Goal: Communication & Community: Answer question/provide support

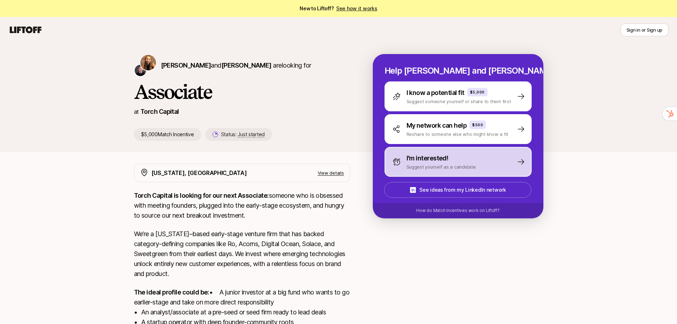
click at [438, 169] on p "Suggest yourself as a candidate" at bounding box center [440, 166] width 69 height 7
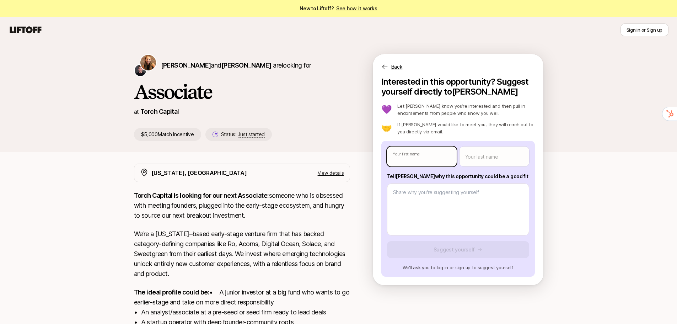
type textarea "x"
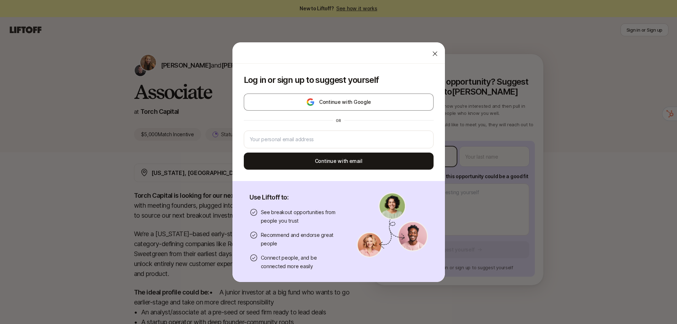
click at [412, 160] on body "New to Liftoff? See how it works Sign in or Sign up Sign in or Sign up [PERSON_…" at bounding box center [338, 162] width 677 height 324
click at [333, 141] on input "email" at bounding box center [339, 139] width 178 height 9
type input "[EMAIL_ADDRESS][DOMAIN_NAME]"
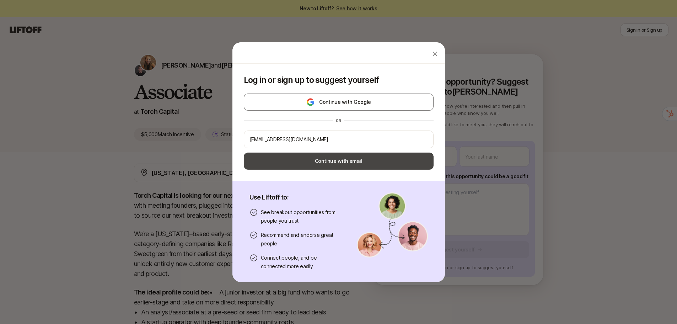
click at [345, 160] on button "Continue with email" at bounding box center [339, 160] width 190 height 17
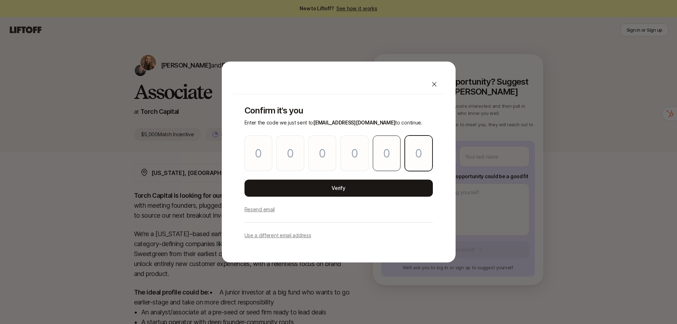
paste input "5"
type input "3"
type input "8"
type input "6"
type input "1"
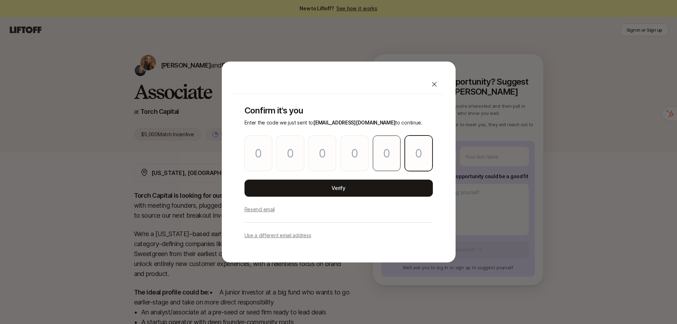
type input "4"
type input "5"
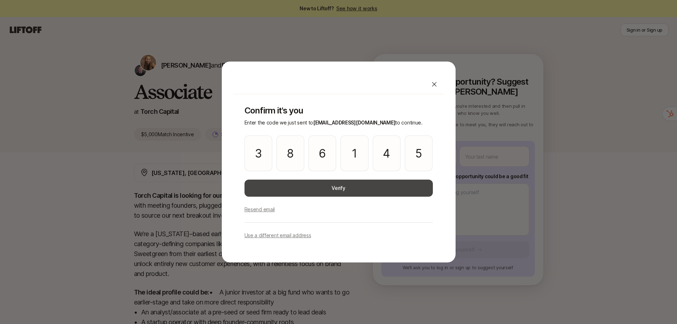
click at [371, 183] on button "Verify" at bounding box center [338, 187] width 188 height 17
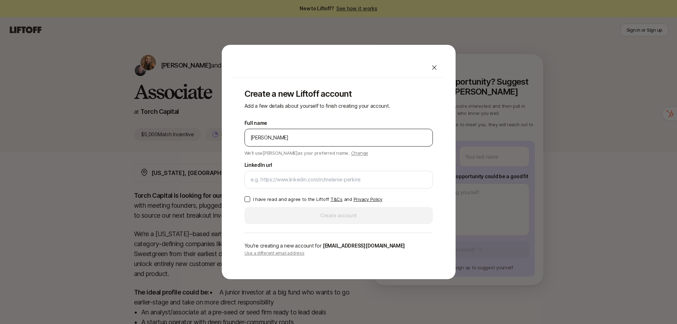
type input "[PERSON_NAME]"
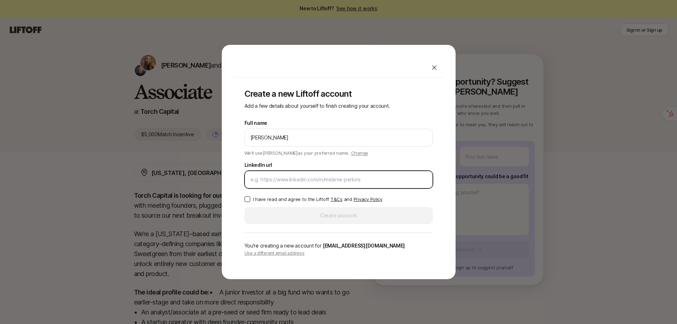
paste input "[URL][DOMAIN_NAME][PERSON_NAME]"
type input "[URL][DOMAIN_NAME][PERSON_NAME]"
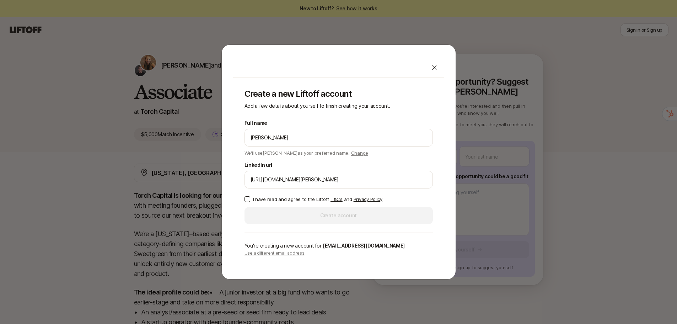
click at [247, 198] on button "I have read and agree to the Liftoff T&Cs and Privacy Policy" at bounding box center [247, 199] width 6 height 6
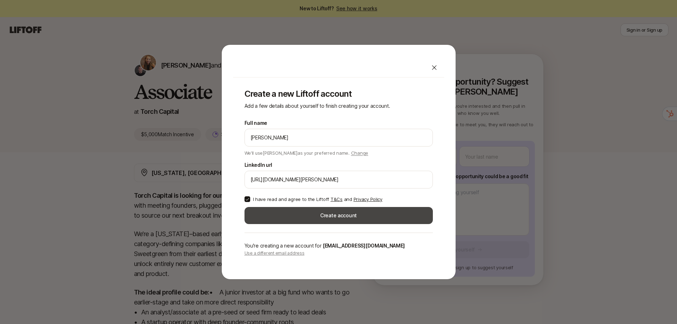
click at [320, 211] on button "Create account" at bounding box center [338, 215] width 188 height 17
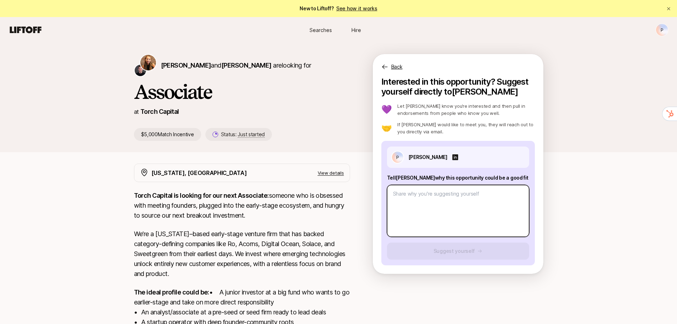
click at [415, 190] on textarea at bounding box center [458, 211] width 142 height 52
type textarea "x"
type textarea "I"
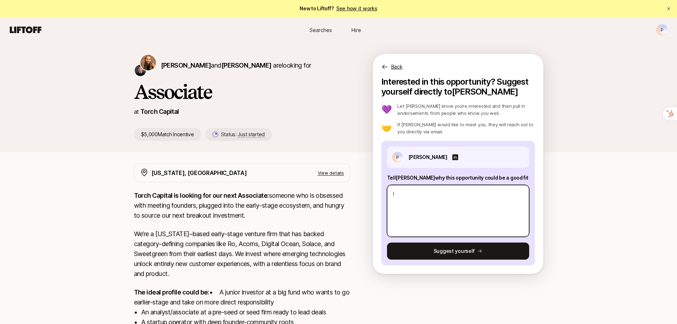
type textarea "x"
type textarea "I"
type textarea "x"
type textarea "I b"
type textarea "x"
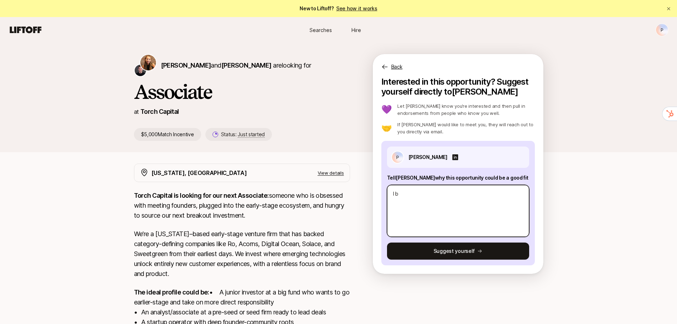
type textarea "I be"
type textarea "x"
type textarea "I bel"
type textarea "x"
type textarea "I beli"
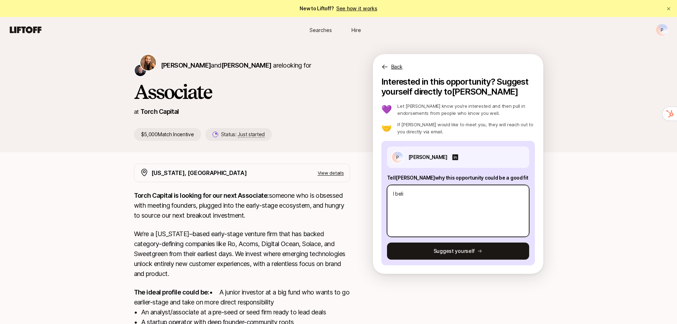
type textarea "x"
type textarea "I belie"
type textarea "x"
type textarea "I believ"
type textarea "x"
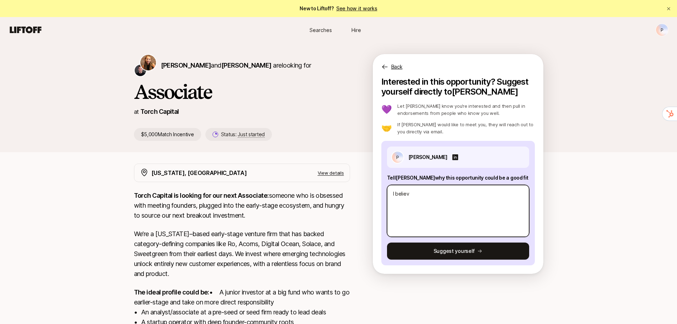
type textarea "I believe"
type textarea "x"
type textarea "I believe"
type textarea "x"
type textarea "I believe m"
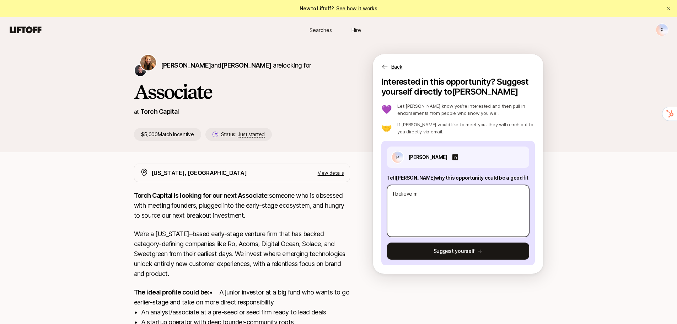
type textarea "x"
type textarea "I believe my"
type textarea "x"
type textarea "I believe my"
type textarea "x"
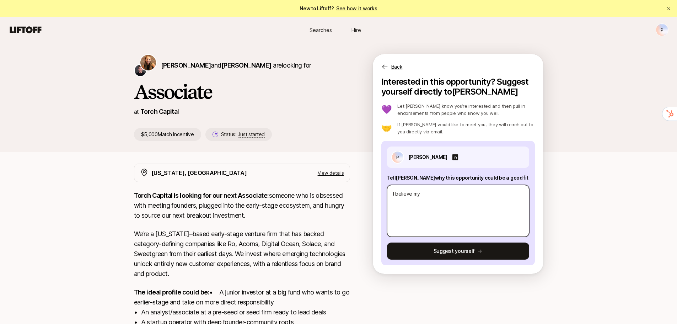
type textarea "I believe my e"
type textarea "x"
type textarea "I believe my ex"
type textarea "x"
type textarea "I believe my exp"
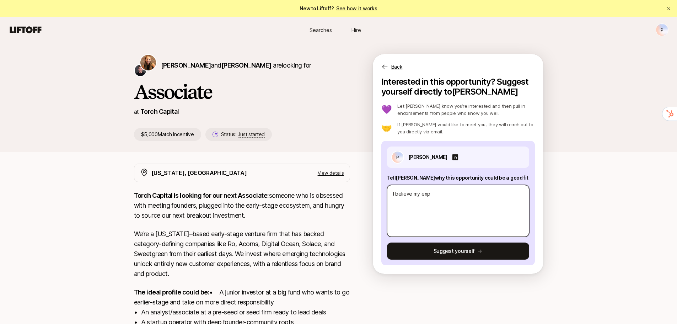
type textarea "x"
type textarea "I believe my expe"
type textarea "x"
type textarea "I believe my exper"
type textarea "x"
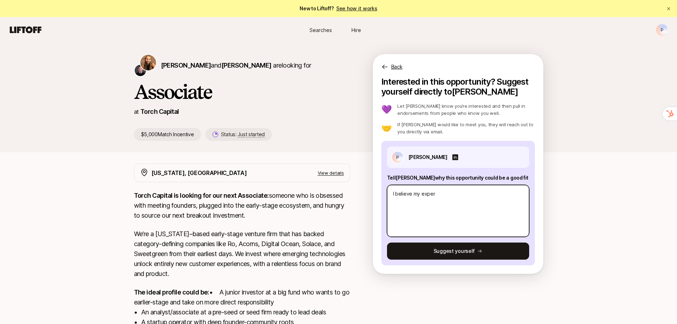
type textarea "I believe my experi"
type textarea "x"
type textarea "I believe my experie"
type textarea "x"
type textarea "I believe my experien"
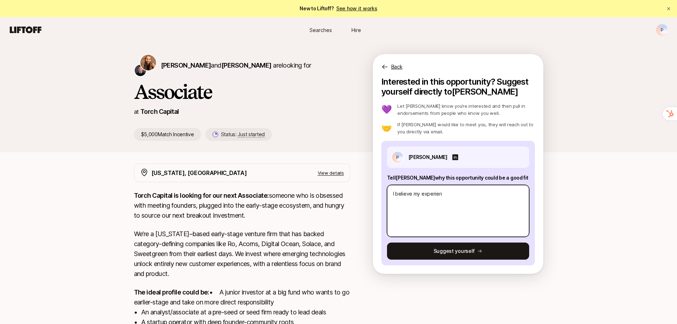
type textarea "x"
type textarea "I believe my experienc"
type textarea "x"
type textarea "I believe my experience"
type textarea "x"
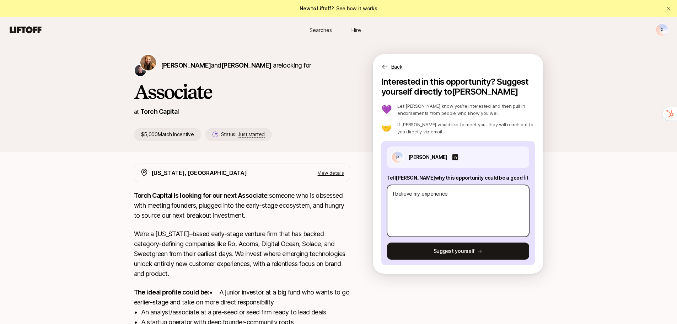
type textarea "I believe my experiences"
type textarea "x"
type textarea "I believe my experiences"
type textarea "x"
type textarea "I believe my experiences a"
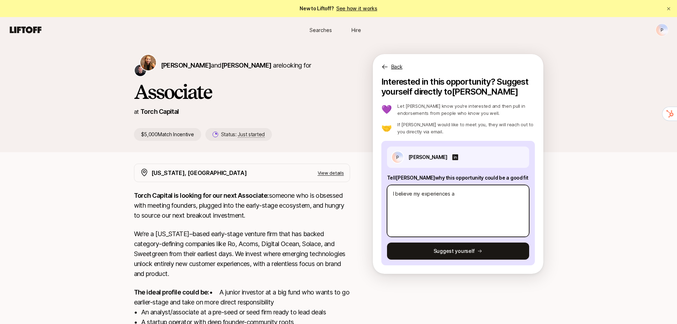
type textarea "x"
type textarea "I believe my experiences an"
type textarea "x"
type textarea "I believe my experiences and"
type textarea "x"
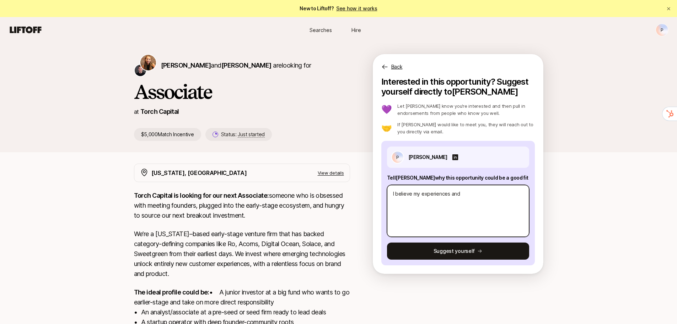
type textarea "I believe my experiences and"
type textarea "x"
type textarea "I believe my experiences and s"
type textarea "x"
type textarea "I believe my experiences and sk"
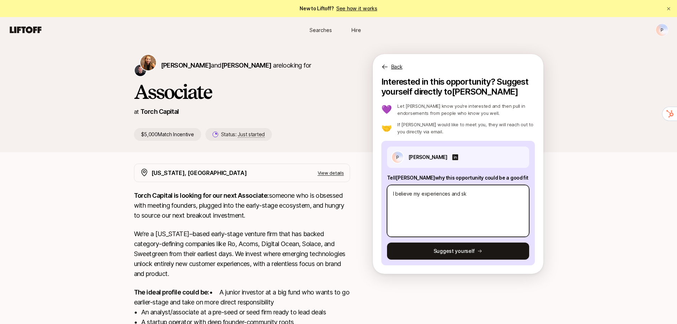
type textarea "x"
type textarea "I believe my experiences and ski"
type textarea "x"
type textarea "I believe my experiences and skil"
type textarea "x"
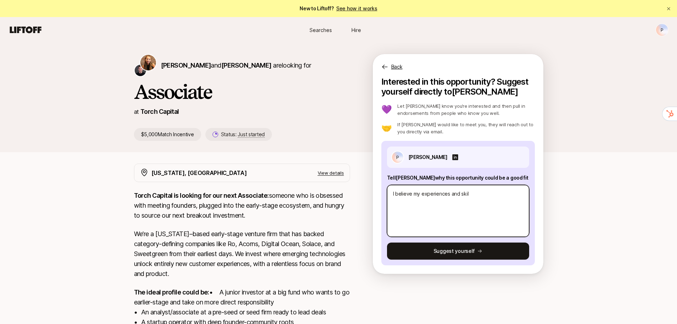
type textarea "I believe my experiences and skill"
type textarea "x"
type textarea "I believe my experiences and skill"
type textarea "x"
type textarea "I believe my experiences and skill s"
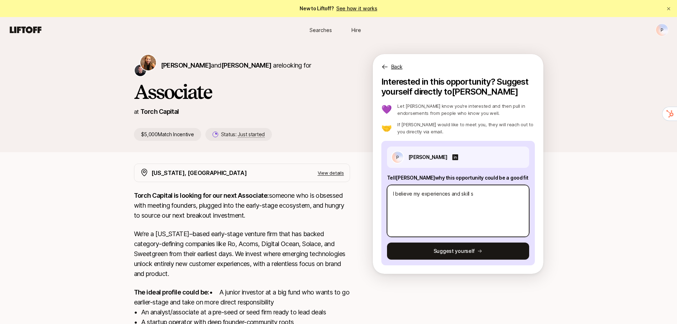
type textarea "x"
type textarea "I believe my experiences and skill se"
type textarea "x"
type textarea "I believe my experiences and skill set"
type textarea "x"
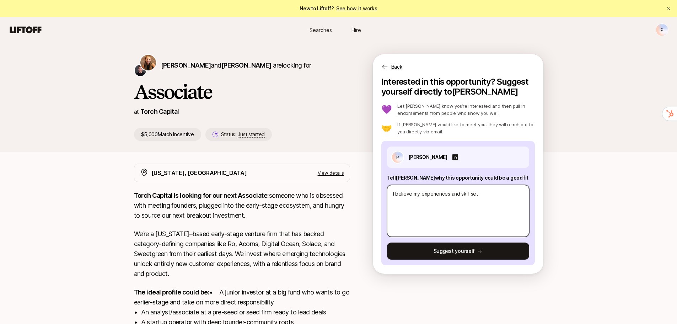
type textarea "I believe my experiences and skill set"
type textarea "x"
type textarea "I believe my experiences and skill set a"
type textarea "x"
type textarea "I believe my experiences and skill set al"
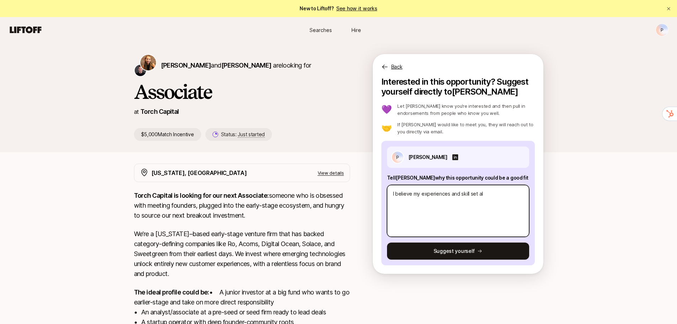
type textarea "x"
type textarea "I believe my experiences and skill set all"
type textarea "x"
type textarea "I believe my experiences and skill set [MEDICAL_DATA]"
type textarea "x"
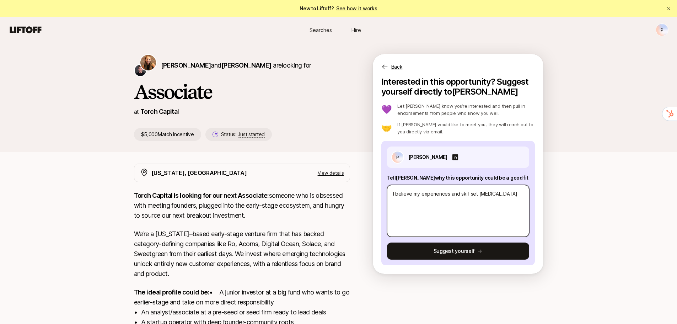
type textarea "I believe my experiences and skill set allig"
type textarea "x"
type textarea "I believe my experiences and skill set allign"
type textarea "x"
type textarea "I believe my experiences and skill set allign"
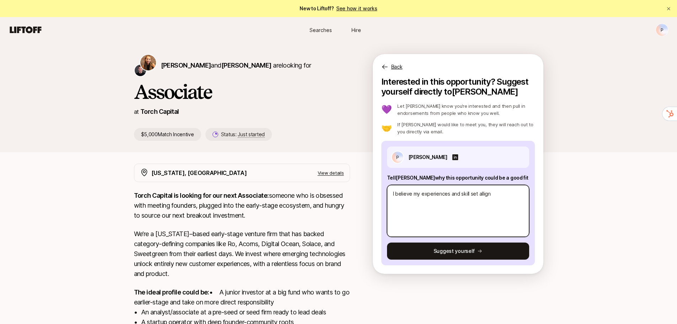
type textarea "x"
type textarea "I believe my experiences and skill set allign w"
type textarea "x"
type textarea "I believe my experiences and skill set allign we"
type textarea "x"
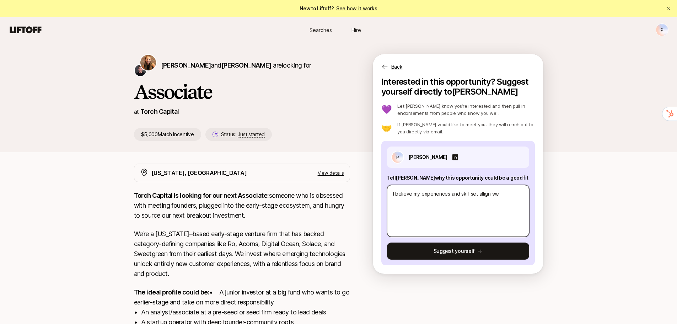
type textarea "I believe my experiences and skill set allign wel"
type textarea "x"
type textarea "I believe my experiences and skill set allign well"
type textarea "x"
type textarea "I believe my experiences and skill set allign well"
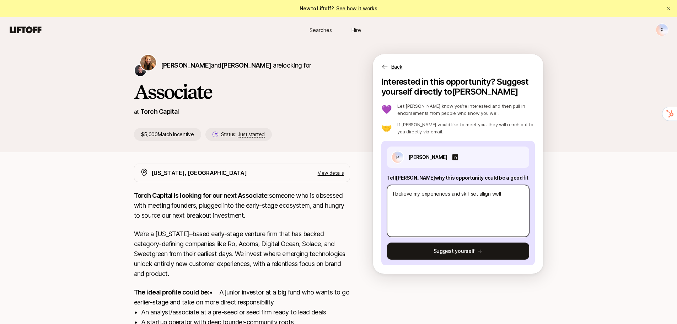
type textarea "x"
type textarea "I believe my experiences and skill set allign well w"
type textarea "x"
type textarea "I believe my experiences and skill set allign well wi"
type textarea "x"
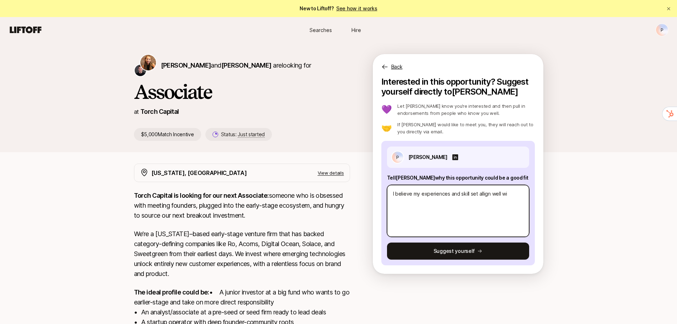
type textarea "I believe my experiences and skill set allign well wit"
type textarea "x"
type textarea "I believe my experiences and skill set allign well with"
type textarea "x"
type textarea "I believe my experiences and skill set allign well with"
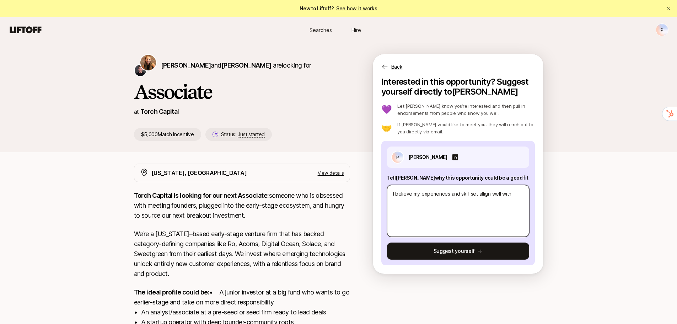
type textarea "x"
type textarea "I believe my experiences and skill set allign well with T"
type textarea "x"
type textarea "I believe my experiences and skill set allign well with [PERSON_NAME]"
type textarea "x"
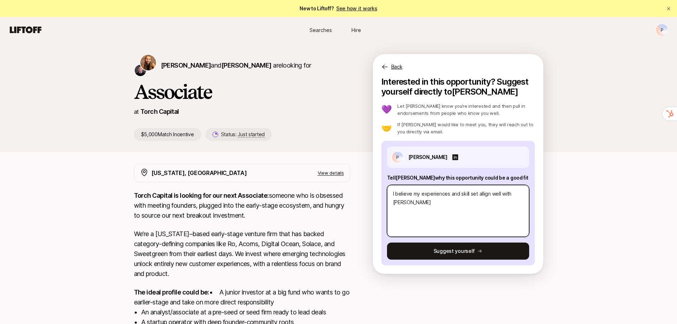
type textarea "I believe my experiences and skill set allign well with Torc"
type textarea "x"
type textarea "I believe my experiences and skill set allign well with Torch"
type textarea "x"
type textarea "I believe my experiences and skill set allign well with Torch'"
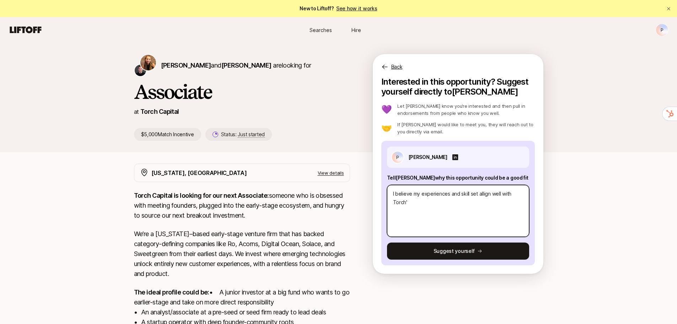
type textarea "x"
type textarea "I believe my experiences and skill set allign well with [PERSON_NAME]'s"
type textarea "x"
type textarea "I believe my experiences and skill set allign well with [PERSON_NAME]'s"
type textarea "x"
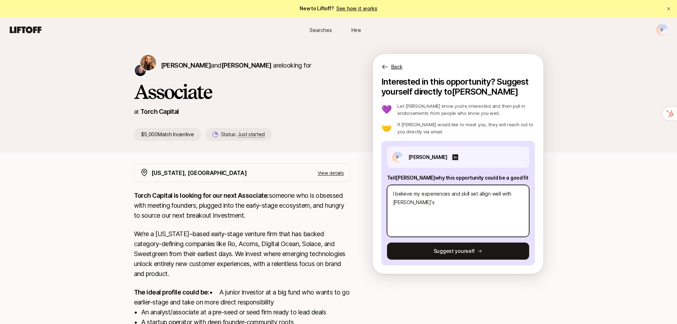
type textarea "I believe my experiences and skill set allign well with [PERSON_NAME]'s a"
type textarea "x"
type textarea "I believe my experiences and skill set allign well with [PERSON_NAME]'s ar"
type textarea "x"
type textarea "I believe my experiences and skill set allign well with [PERSON_NAME]'s are"
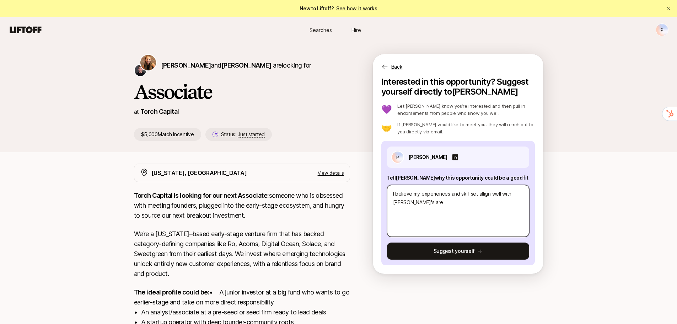
type textarea "x"
type textarea "I believe my experiences and skill set allign well with Torch's area"
type textarea "x"
type textarea "I believe my experiences and skill set allign well with Torch's areas"
type textarea "x"
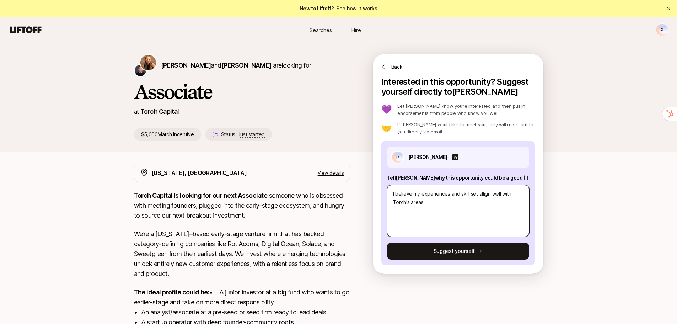
type textarea "I believe my experiences and skill set allign well with Torch's areas"
type textarea "x"
type textarea "I believe my experiences and skill set allign well with Torch's areas o"
type textarea "x"
type textarea "I believe my experiences and skill set allign well with Torch's areas of"
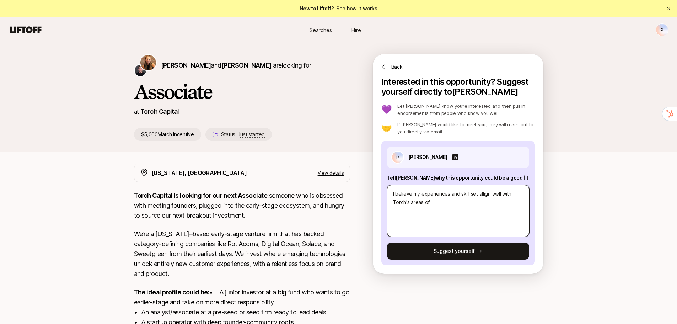
type textarea "x"
type textarea "I believe my experiences and skill set allign well with Torch's areas of"
type textarea "x"
type textarea "I believe my experiences and skill set allign well with Torch's areas of f"
type textarea "x"
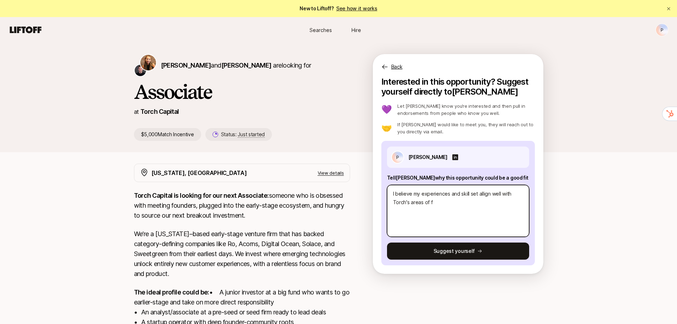
type textarea "I believe my experiences and skill set allign well with Torch's areas of fo"
type textarea "x"
type textarea "I believe my experiences and skill set allign well with Torch's areas of foc"
type textarea "x"
type textarea "I believe my experiences and skill set allign well with Torch's areas of focu"
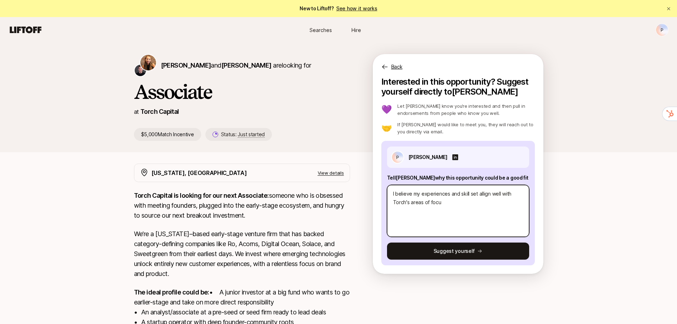
type textarea "x"
type textarea "I believe my experiences and skill set allign well with Torch's areas of focus"
type textarea "x"
type textarea "I believe my experiences and skill set allign well with Torch's areas of focus."
type textarea "x"
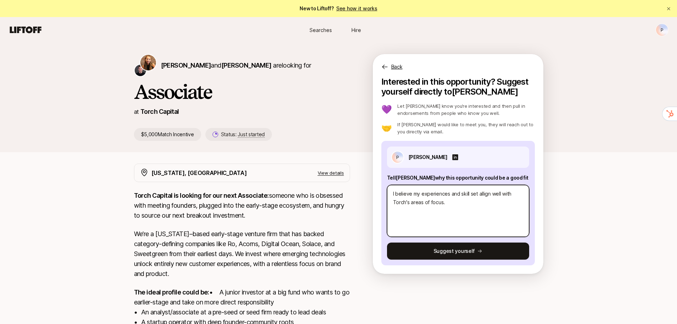
type textarea "I believe my experiences and skill set allign well with Torch's areas of focus."
type textarea "x"
type textarea "I believe my experiences and skill set allign well with Torch's areas of focus.…"
type textarea "x"
type textarea "I believe my experiences and skill set allign well with Torch's areas of focus.…"
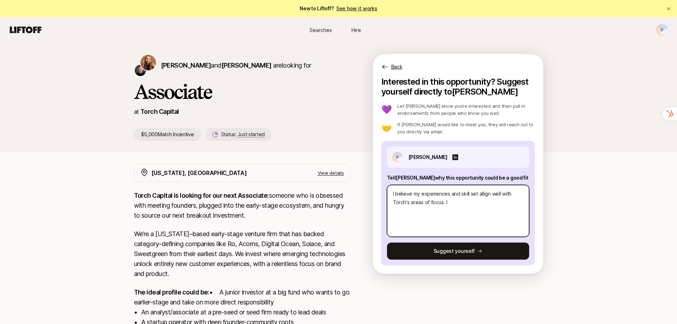
type textarea "x"
type textarea "I believe my experiences and skill set allign well with Torch's areas of focus.…"
type textarea "x"
type textarea "I believe my experiences and skill set allign well with Torch's areas of focus.…"
type textarea "x"
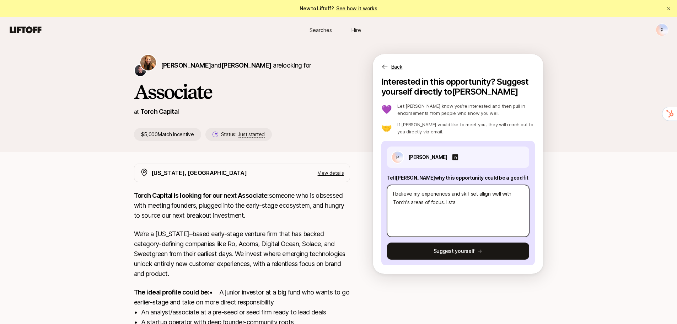
type textarea "I believe my experiences and skill set allign well with Torch's areas of focus.…"
type textarea "x"
type textarea "I believe my experiences and skill set allign well with Torch's areas of focus.…"
type textarea "x"
type textarea "I believe my experiences and skill set allign well with Torch's areas of focus.…"
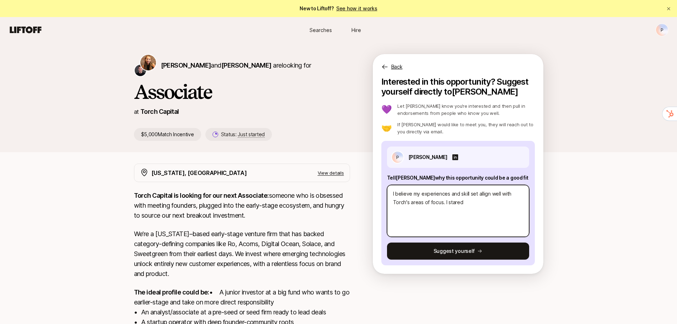
type textarea "x"
type textarea "I believe my experiences and skill set allign well with Torch's areas of focus.…"
type textarea "x"
type textarea "I believe my experiences and skill set allign well with Torch's areas of focus.…"
type textarea "x"
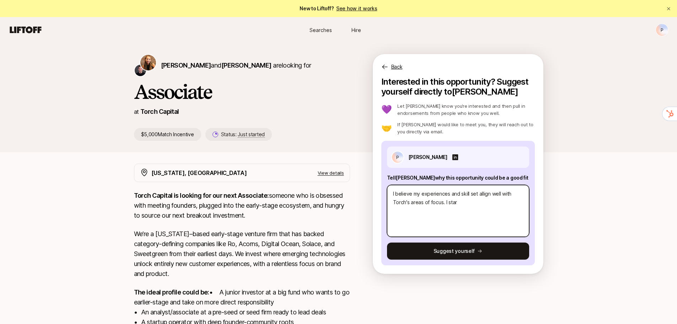
type textarea "I believe my experiences and skill set allign well with Torch's areas of focus.…"
type textarea "x"
type textarea "I believe my experiences and skill set allign well with Torch's areas of focus.…"
type textarea "x"
type textarea "I believe my experiences and skill set allign well with Torch's areas of focus.…"
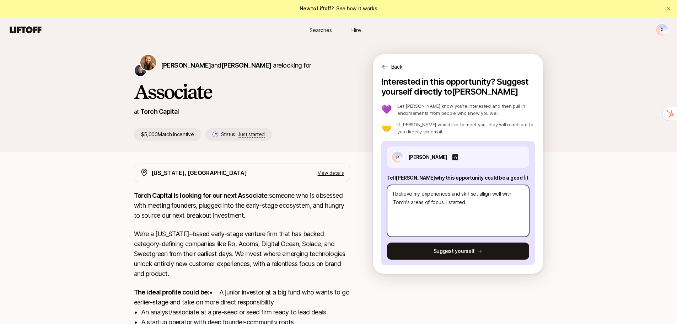
type textarea "x"
type textarea "I believe my experiences and skill set allign well with Torch's areas of focus.…"
type textarea "x"
type textarea "I believe my experiences and skill set allign well with Torch's areas of focus.…"
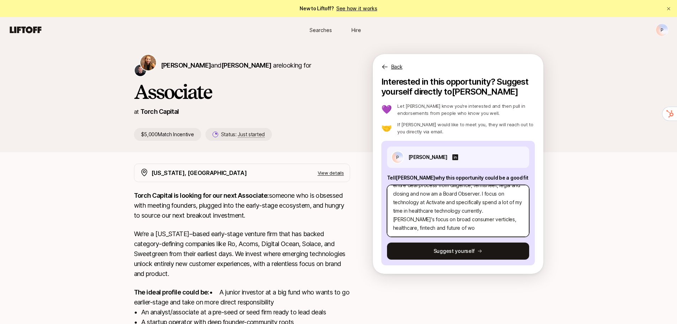
scroll to position [102, 0]
click at [432, 217] on textarea "I believe my experiences and skill set allign well with Torch's areas of focus.…" at bounding box center [458, 211] width 142 height 52
click at [462, 226] on textarea "I believe my experiences and skill set allign well with Torch's areas of focus.…" at bounding box center [458, 211] width 142 height 52
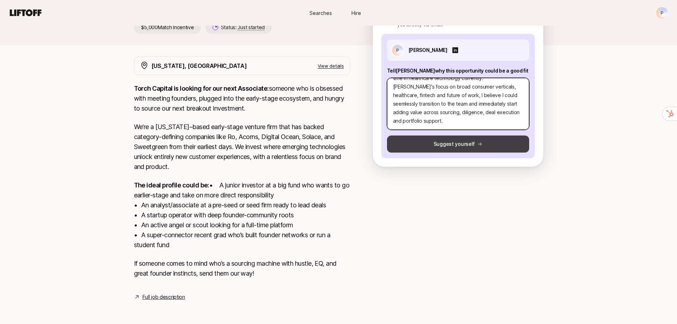
scroll to position [81, 0]
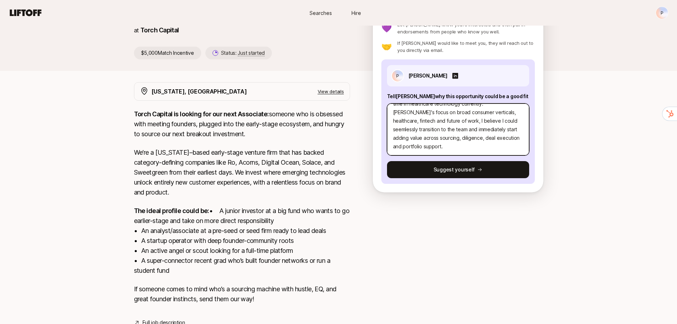
click at [455, 121] on textarea "I believe my experiences and skill set allign well with Torch's areas of focus.…" at bounding box center [458, 129] width 142 height 52
click at [484, 113] on textarea "I believe my experiences and skill set allign well with Torch's areas of focus.…" at bounding box center [458, 129] width 142 height 52
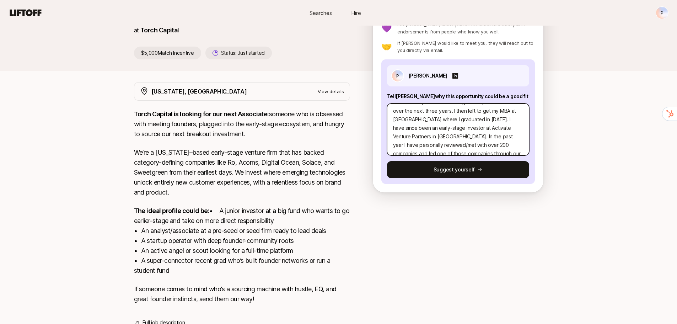
click at [393, 136] on textarea "I believe my experiences and skill set align well with [PERSON_NAME]'s areas of…" at bounding box center [458, 129] width 142 height 52
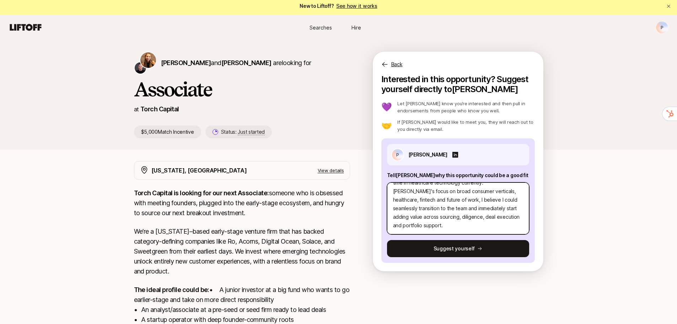
scroll to position [0, 0]
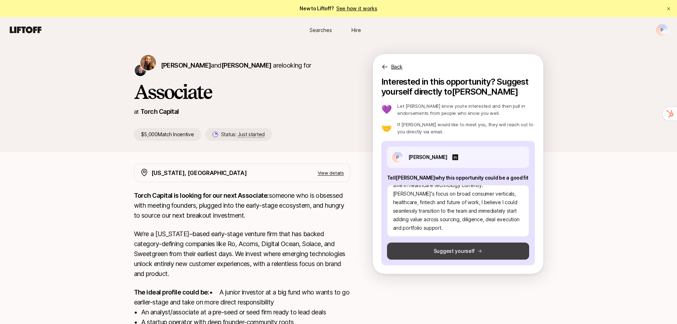
click at [469, 250] on button "Suggest yourself" at bounding box center [458, 250] width 142 height 17
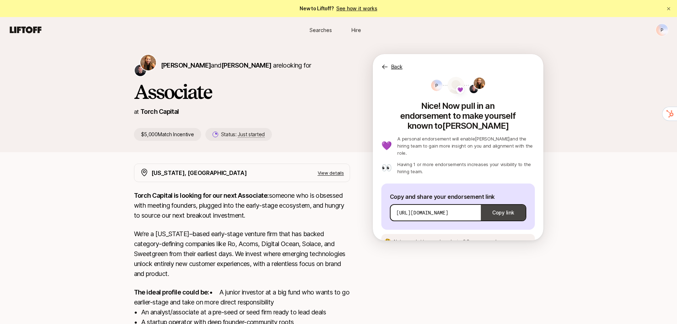
click at [502, 203] on button "Copy link" at bounding box center [503, 213] width 44 height 20
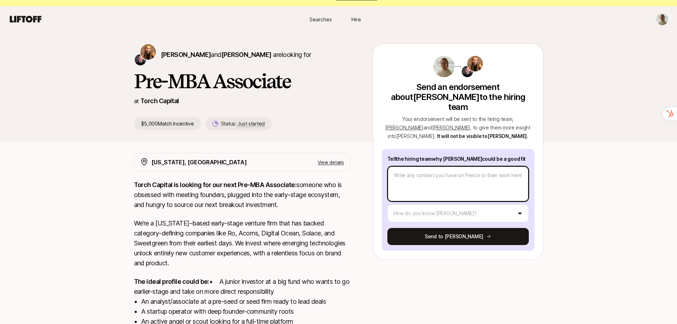
scroll to position [10, 0]
